Goal: Task Accomplishment & Management: Manage account settings

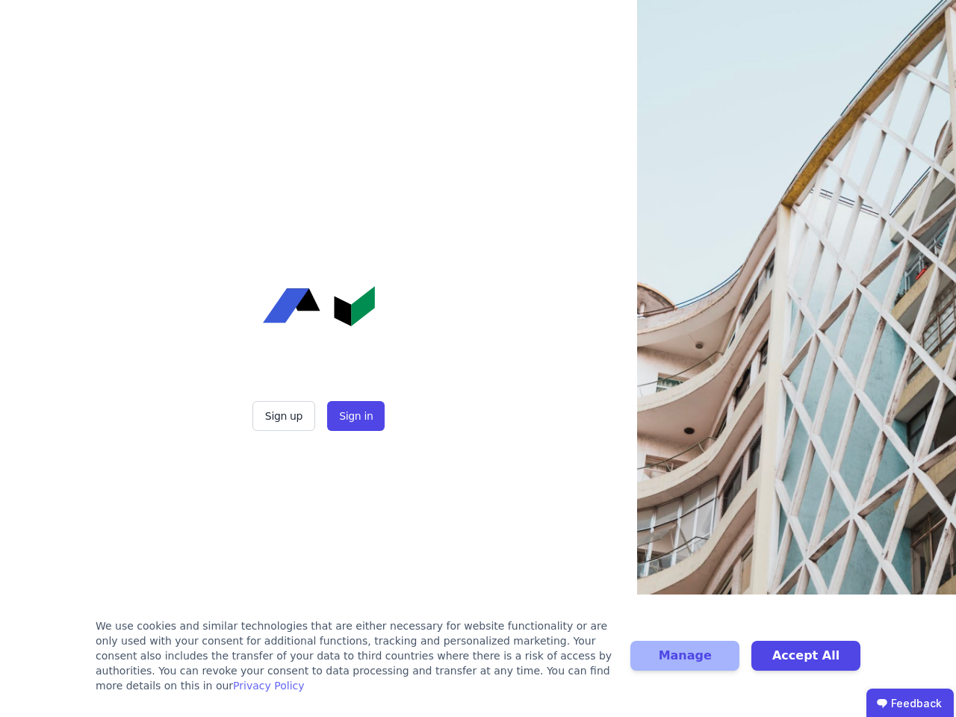
click at [478, 358] on div "Sign up Sign in" at bounding box center [318, 358] width 373 height 717
click at [285, 416] on button "Sign up" at bounding box center [283, 416] width 63 height 30
click at [354, 416] on button "Sign in" at bounding box center [356, 416] width 58 height 30
click at [478, 663] on div "We use cookies and similar technologies that are either necessary for website f…" at bounding box center [354, 655] width 517 height 75
click at [685, 663] on button "Manage" at bounding box center [684, 656] width 109 height 30
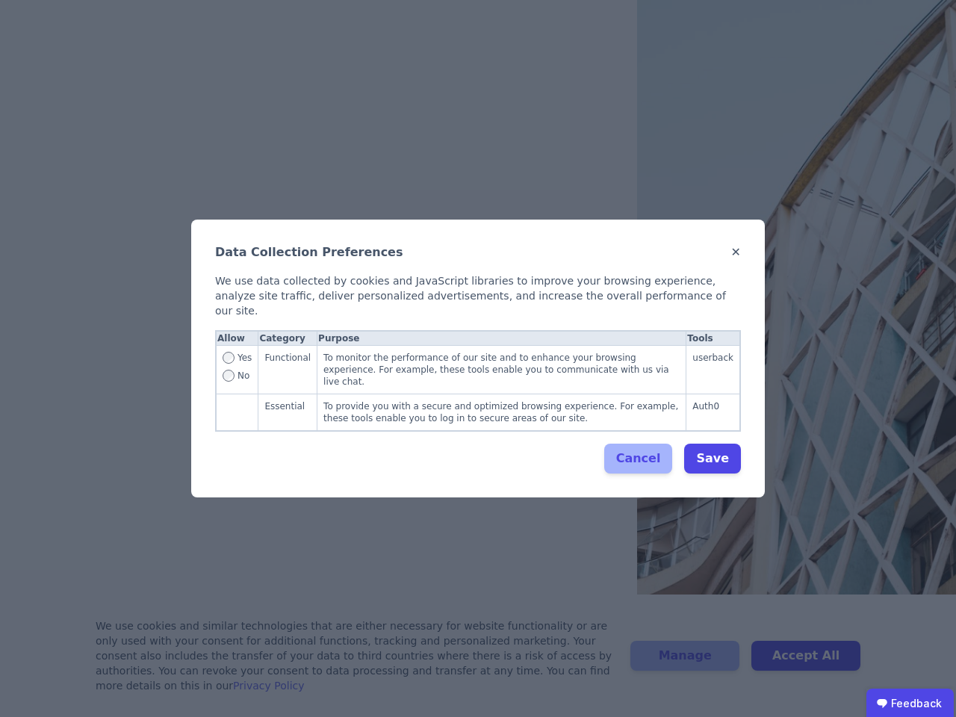
click at [806, 663] on div "Data Collection Preferences ✕ We use data collected by cookies and JavaScript l…" at bounding box center [478, 358] width 956 height 717
click at [910, 703] on ubdiv "Feedback" at bounding box center [909, 704] width 87 height 30
